Goal: Navigation & Orientation: Understand site structure

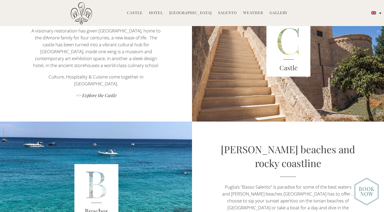
scroll to position [900, 0]
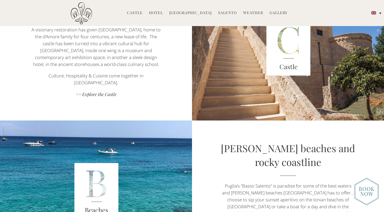
click at [179, 13] on link "[GEOGRAPHIC_DATA]" at bounding box center [190, 13] width 42 height 6
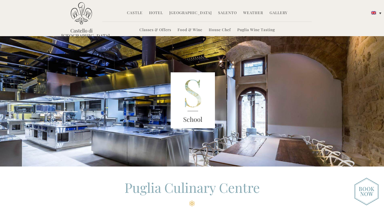
click at [137, 13] on link "Castle" at bounding box center [135, 13] width 16 height 6
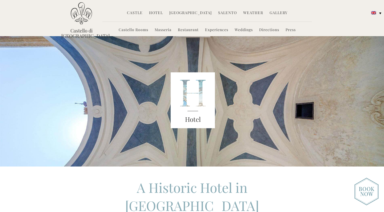
click at [183, 29] on link "Restaurant" at bounding box center [188, 30] width 21 height 6
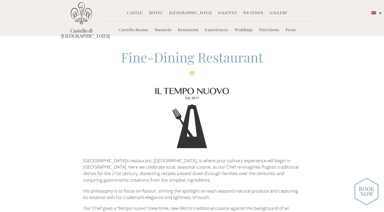
click at [216, 29] on link "Experiences" at bounding box center [216, 30] width 23 height 6
